Goal: Task Accomplishment & Management: Manage account settings

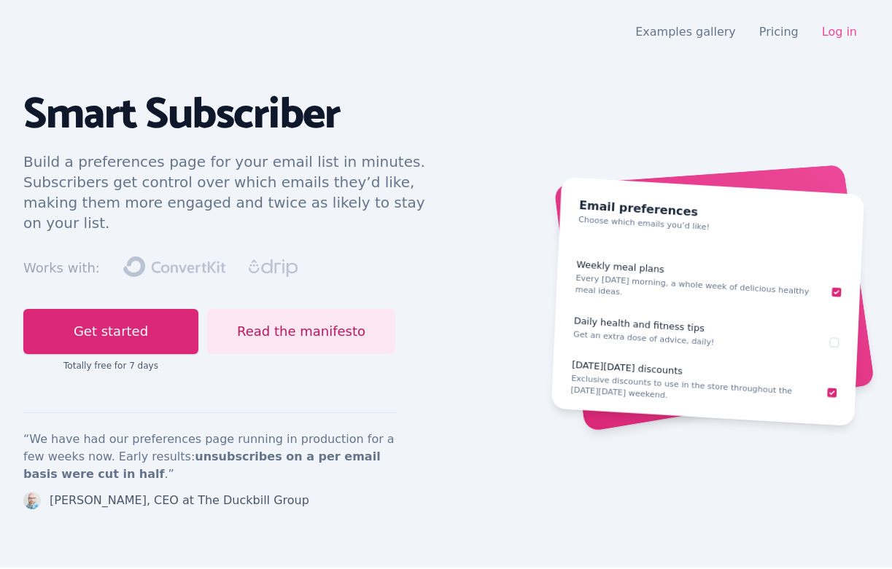
click at [837, 31] on link "Log in" at bounding box center [839, 32] width 35 height 14
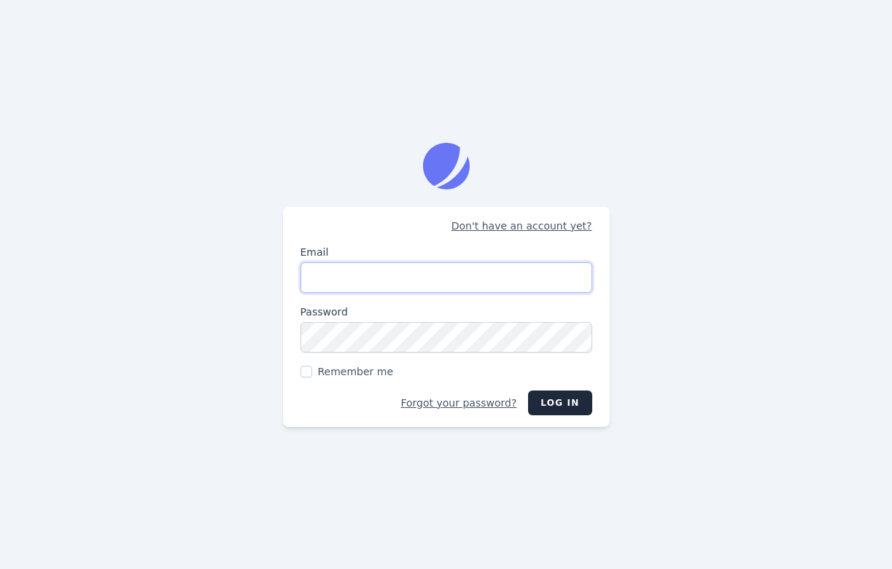
type input "[EMAIL_ADDRESS][DOMAIN_NAME]"
click at [561, 402] on button "Log in" at bounding box center [559, 403] width 63 height 25
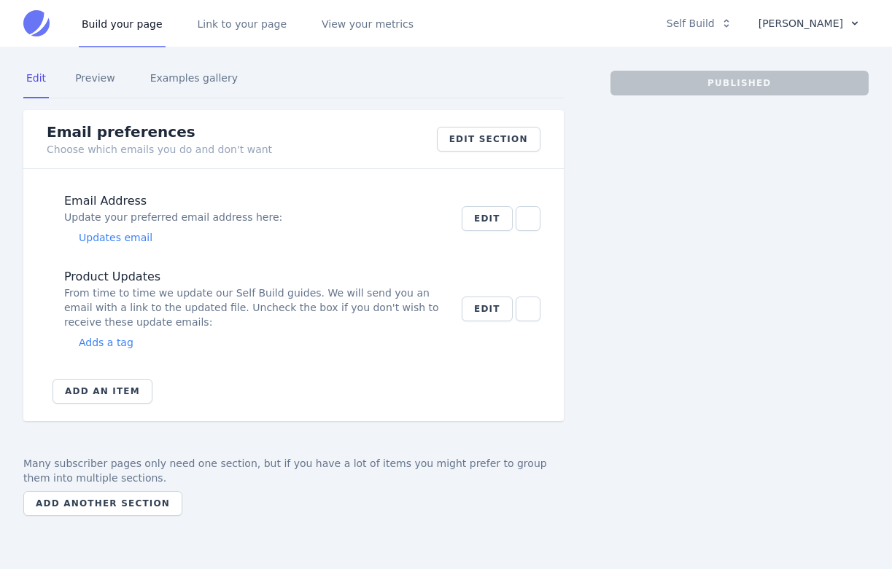
click at [852, 23] on icon "button" at bounding box center [855, 23] width 12 height 12
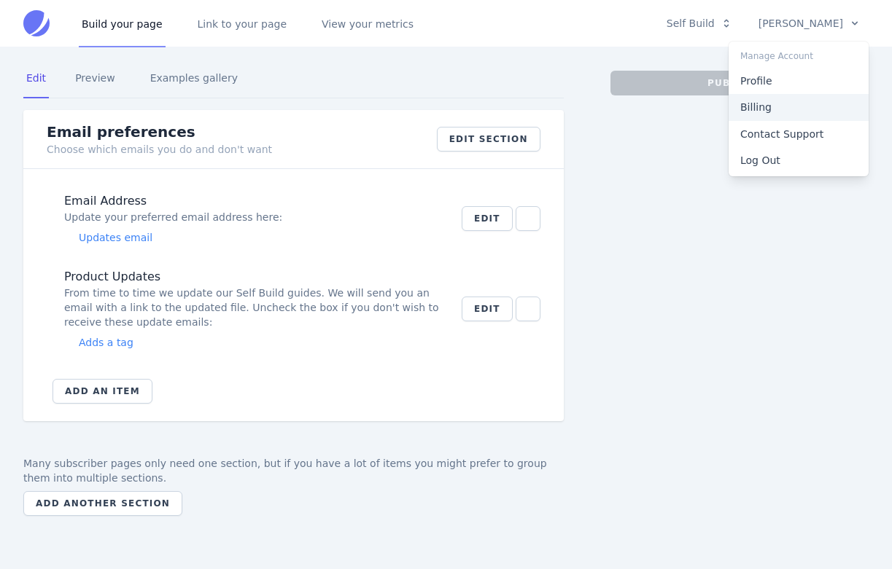
click at [765, 102] on link "Billing" at bounding box center [798, 107] width 140 height 26
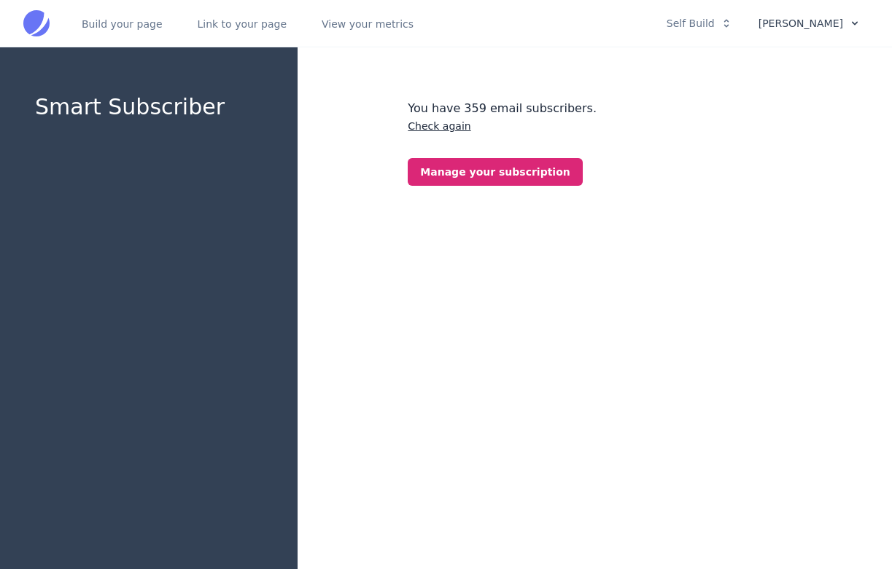
click at [852, 23] on icon "button" at bounding box center [855, 23] width 12 height 12
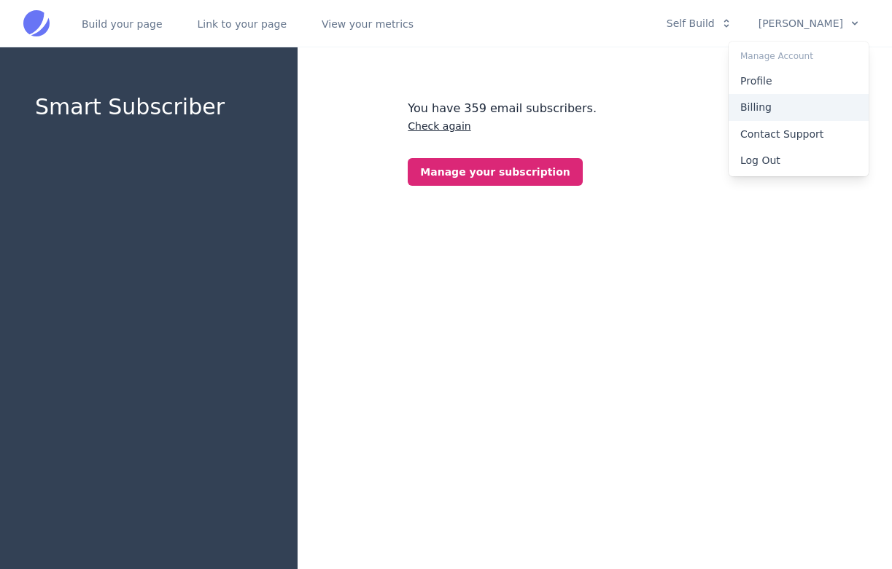
click at [750, 106] on link "Billing" at bounding box center [798, 107] width 140 height 26
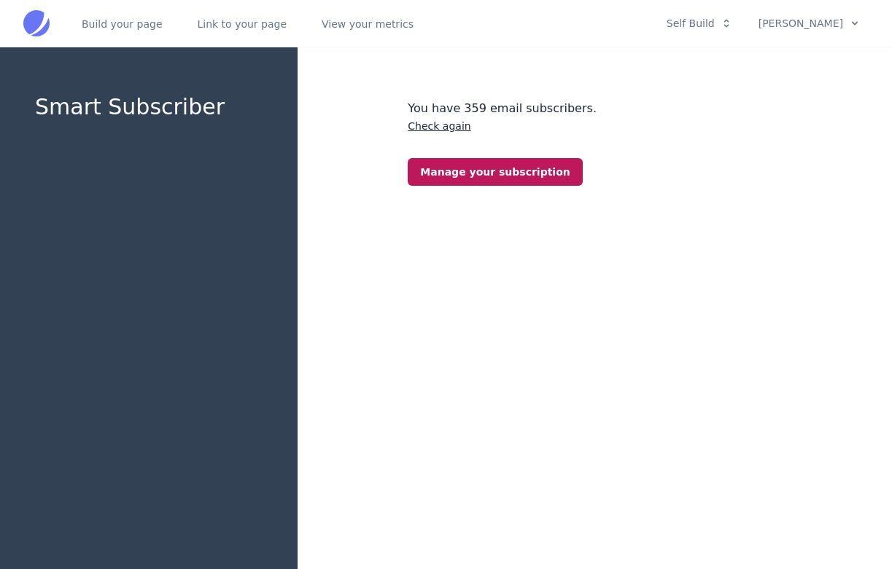
click at [519, 170] on link "Manage your subscription" at bounding box center [495, 172] width 174 height 28
